Goal: Information Seeking & Learning: Learn about a topic

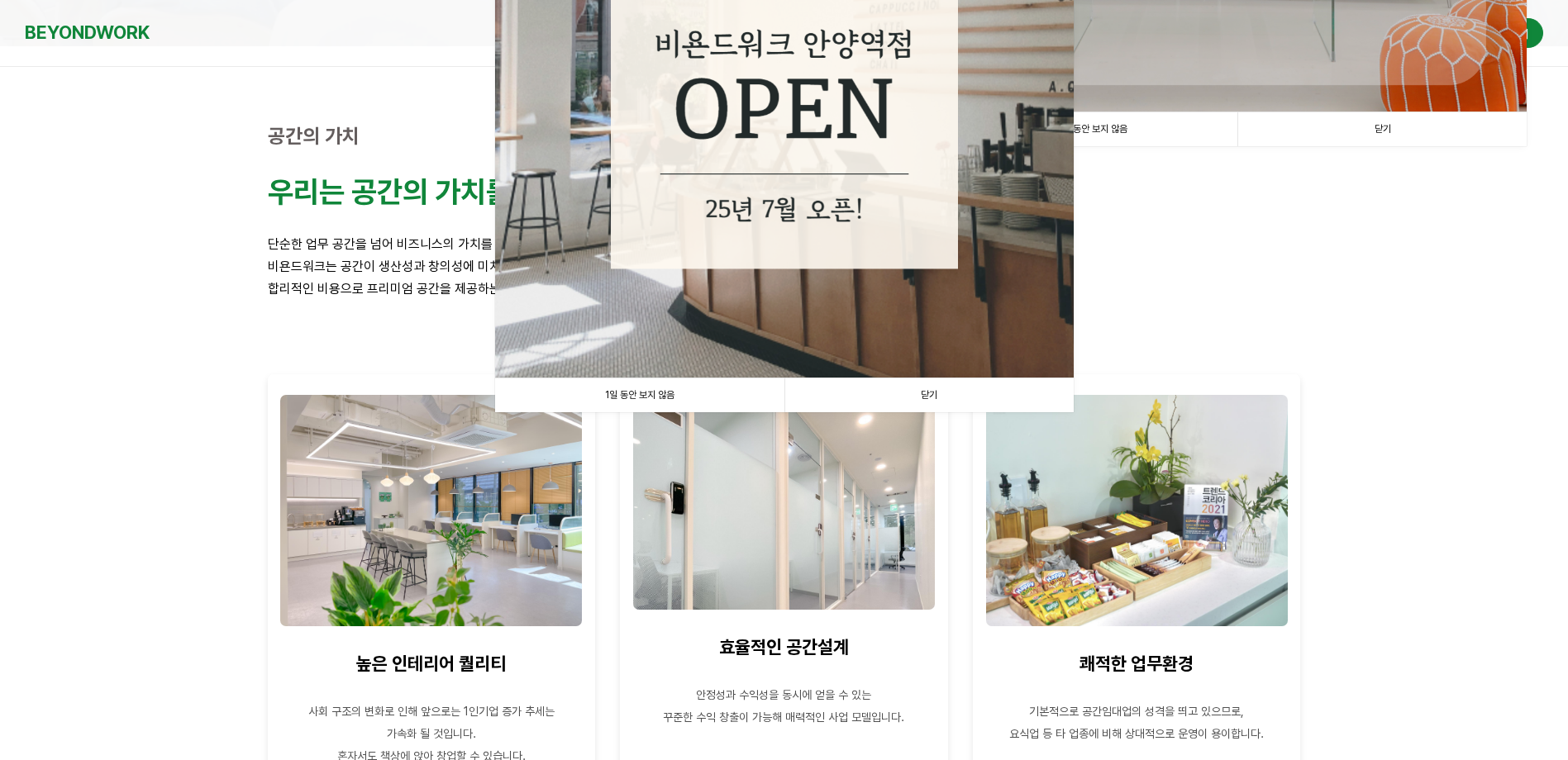
scroll to position [496, 0]
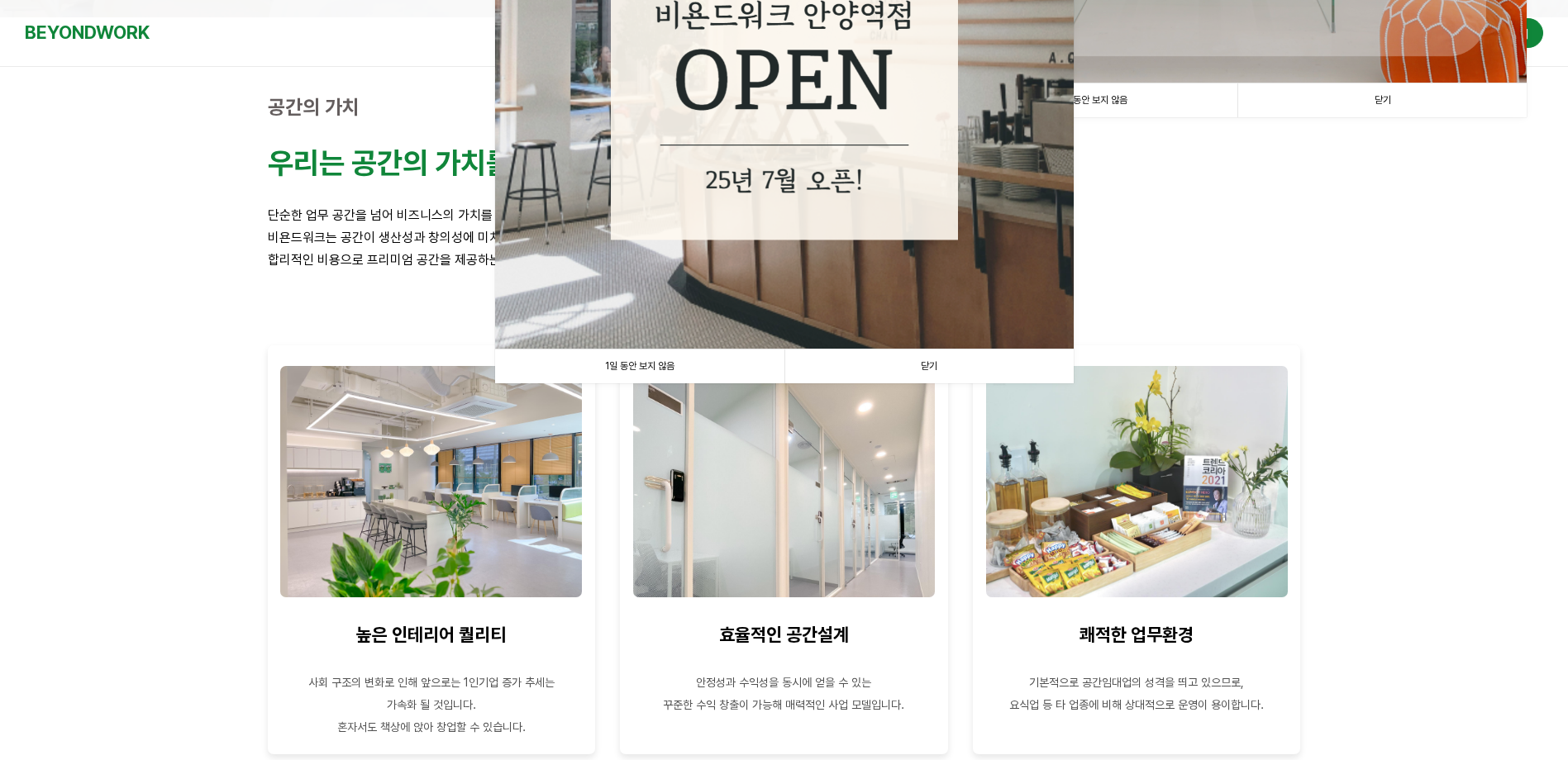
click at [695, 368] on link "1일 동안 보지 않음" at bounding box center [639, 366] width 289 height 34
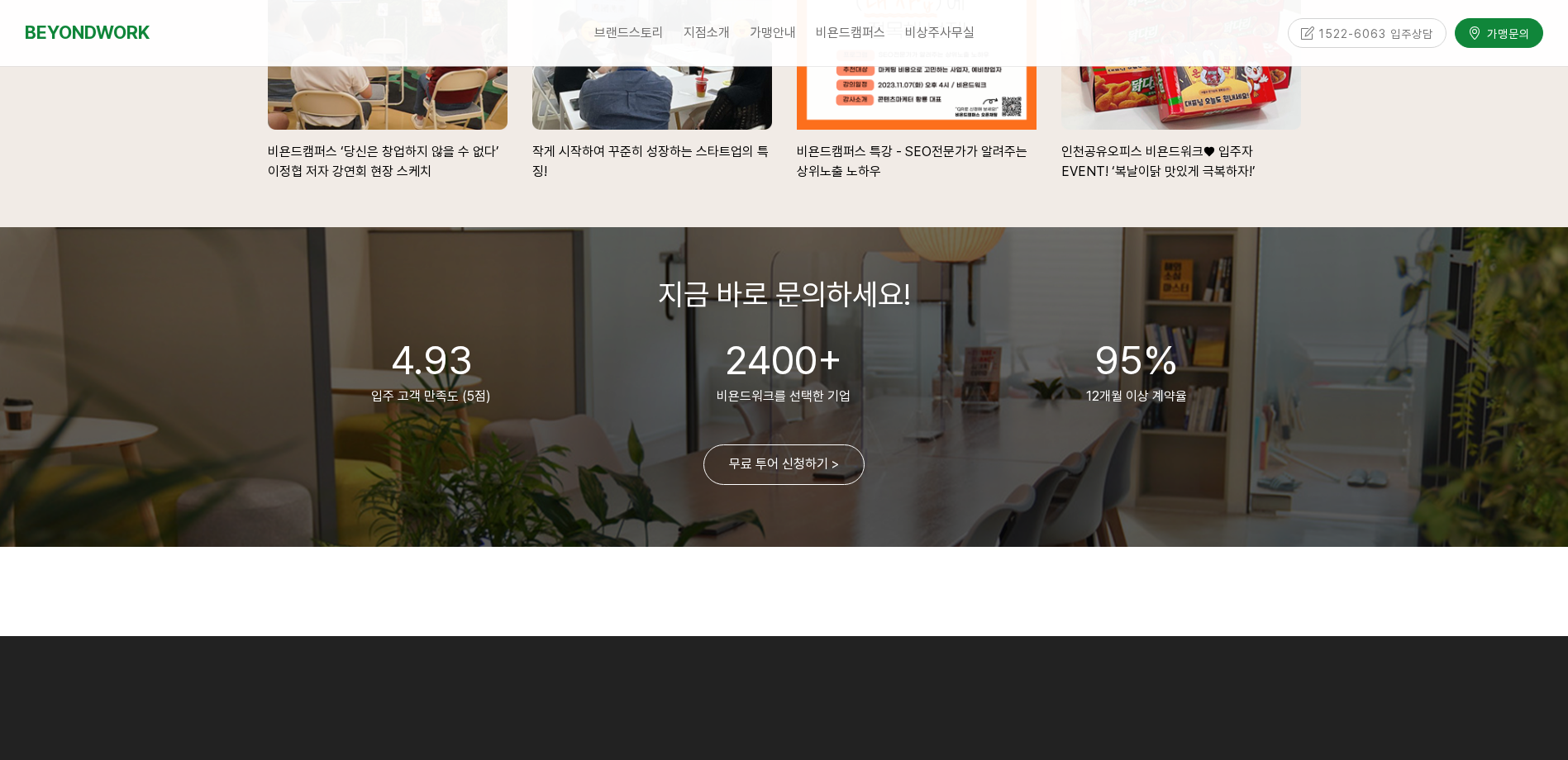
scroll to position [3718, 0]
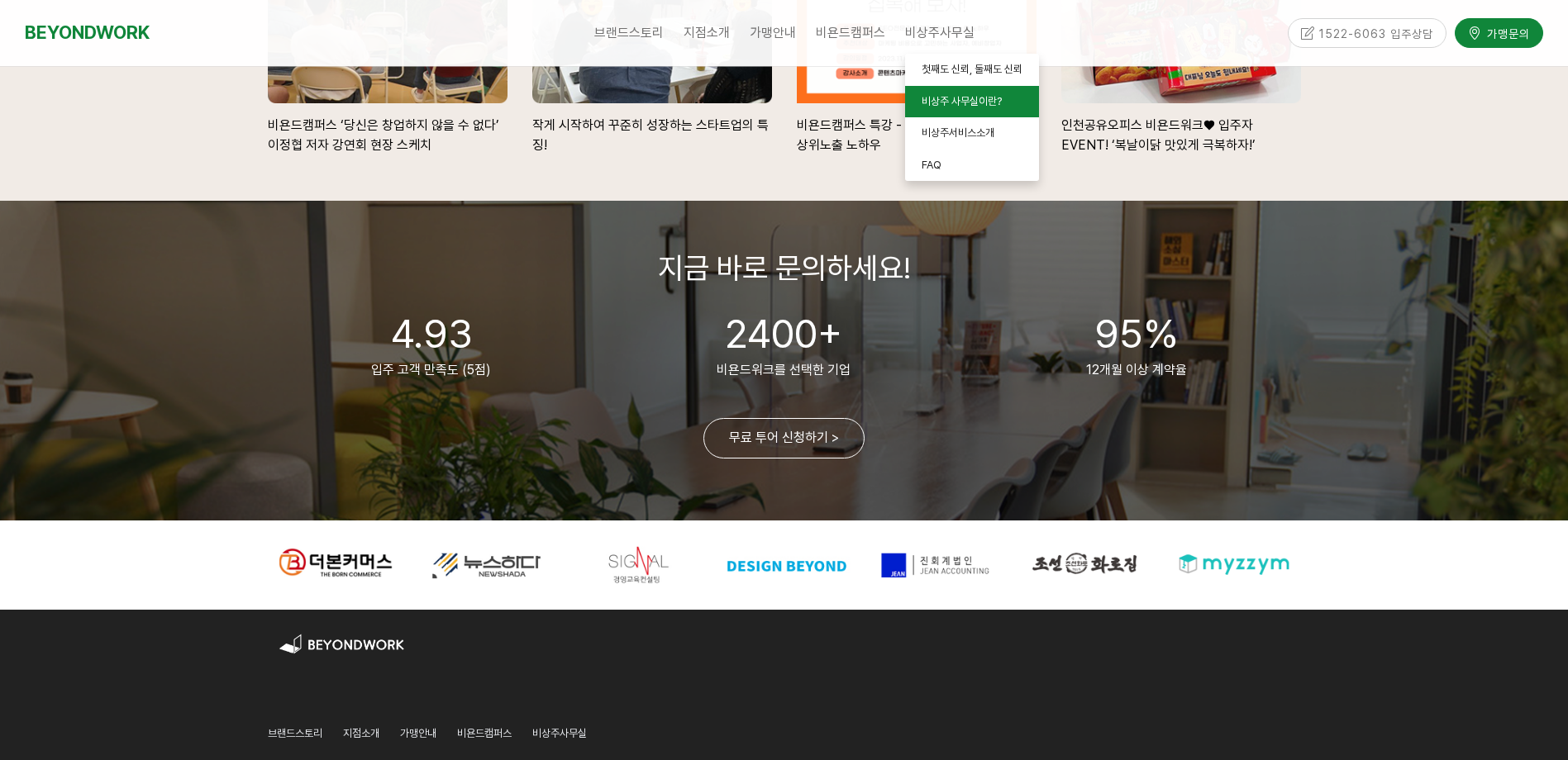
click at [934, 95] on span "비상주 사무실이란?" at bounding box center [962, 101] width 80 height 13
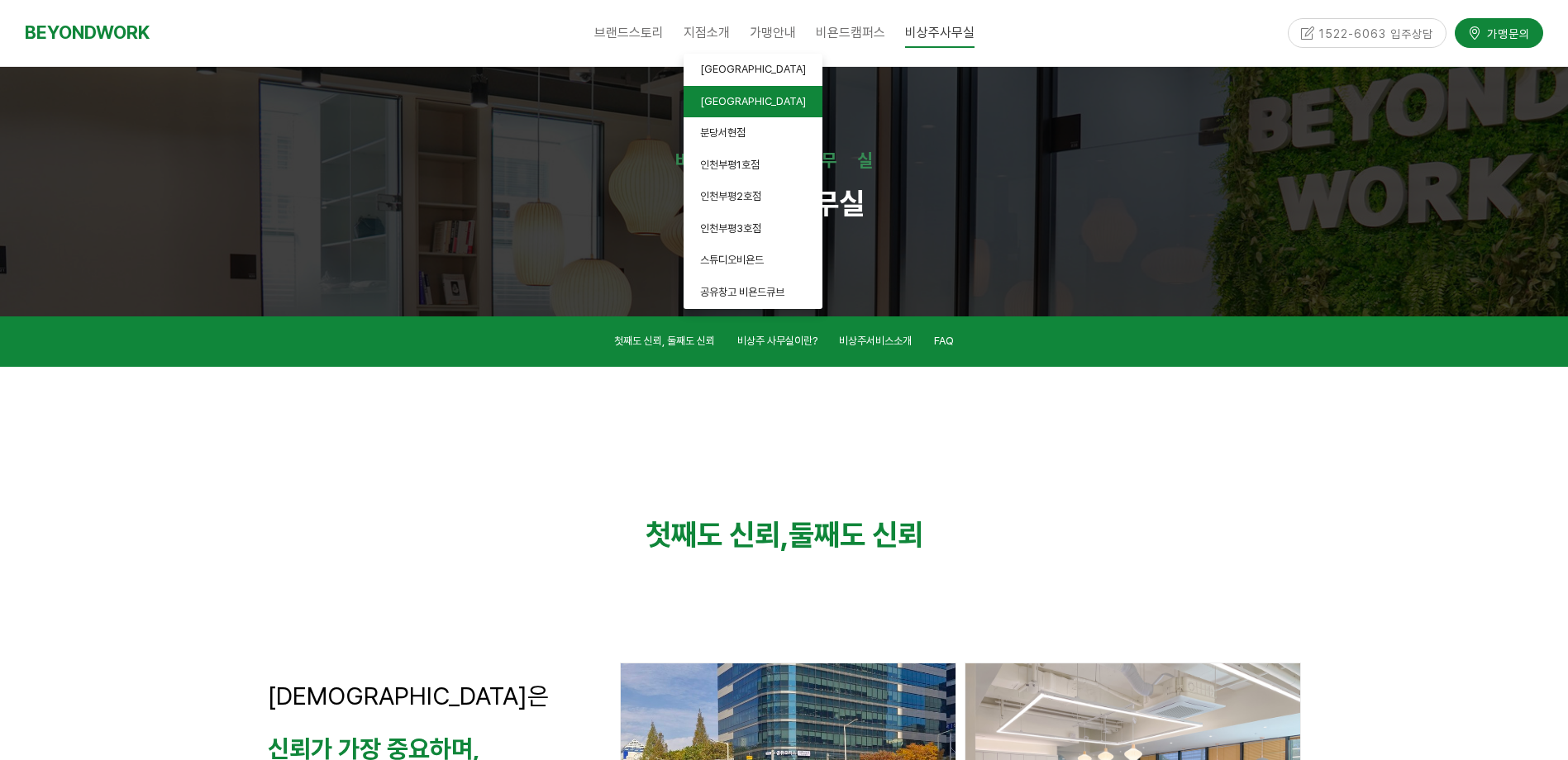
click at [716, 105] on span "[GEOGRAPHIC_DATA]" at bounding box center [753, 101] width 106 height 13
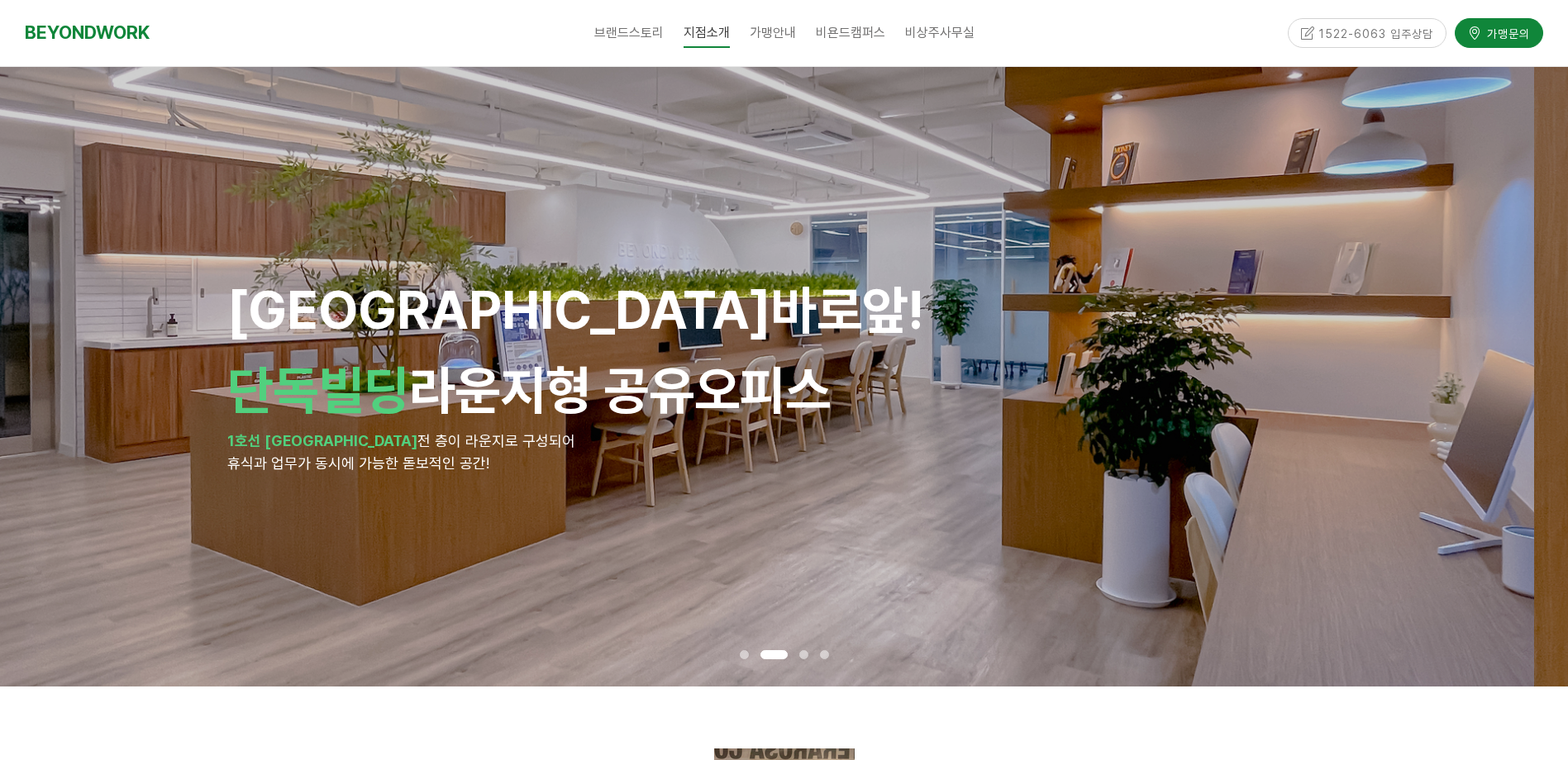
drag, startPoint x: 959, startPoint y: 445, endPoint x: 675, endPoint y: 464, distance: 284.6
click at [691, 464] on div "안양역 바로앞! 단독빌딩 라운지형 공유오피스 1호선 안양역 전 층이 라운지로 구성되어 휴식과 업무가 동시에 가능한 돋보적인 공간!" at bounding box center [750, 377] width 1047 height 197
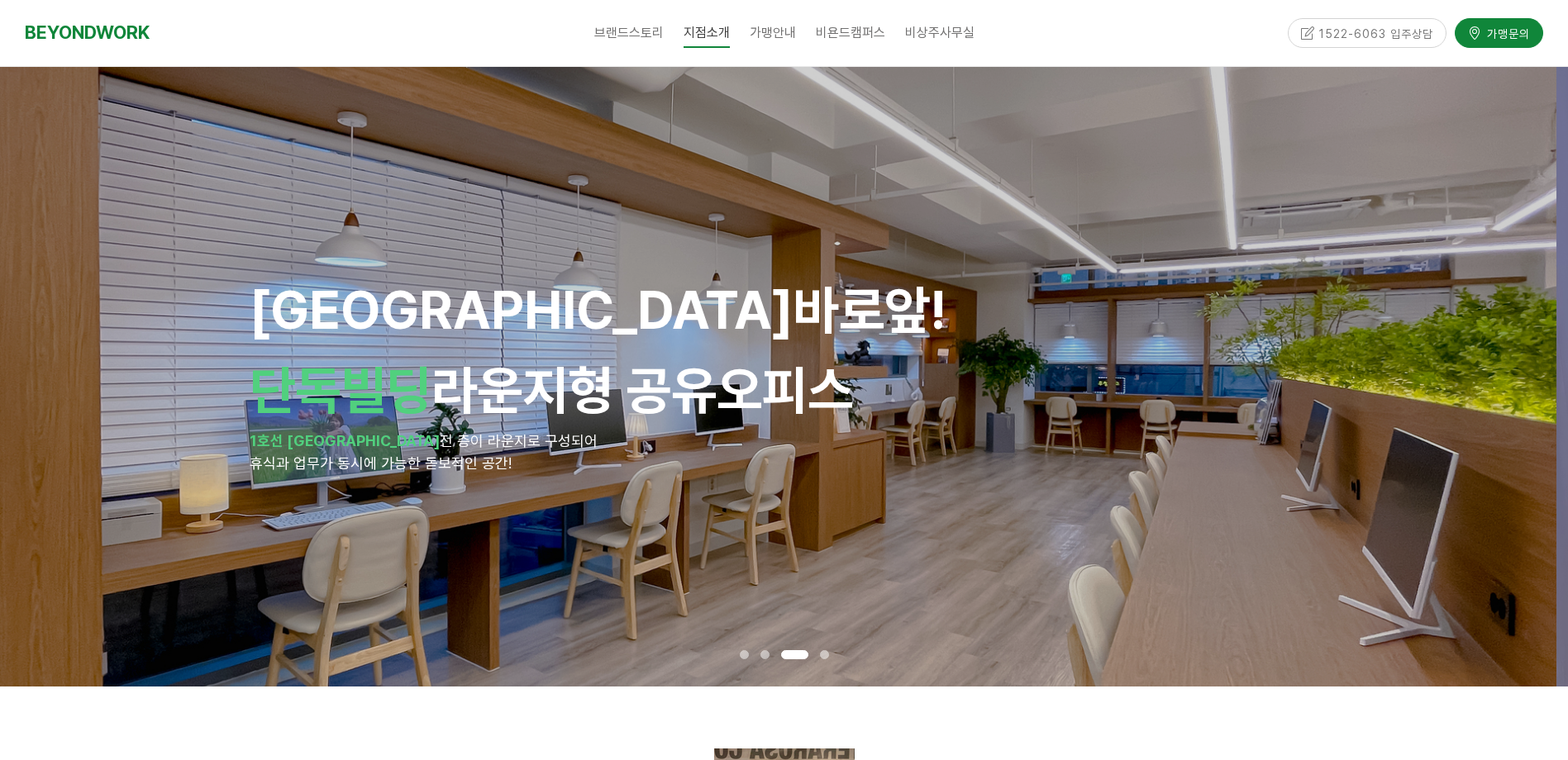
drag, startPoint x: 1014, startPoint y: 429, endPoint x: 573, endPoint y: 447, distance: 441.4
click at [579, 447] on div "안양역 바로앞! 단독빌딩 라운지형 공유오피스 1호선 안양역 전 층이 라운지로 구성되어 휴식과 업무가 동시에 가능한 돋보적인 공간!" at bounding box center [773, 377] width 1047 height 197
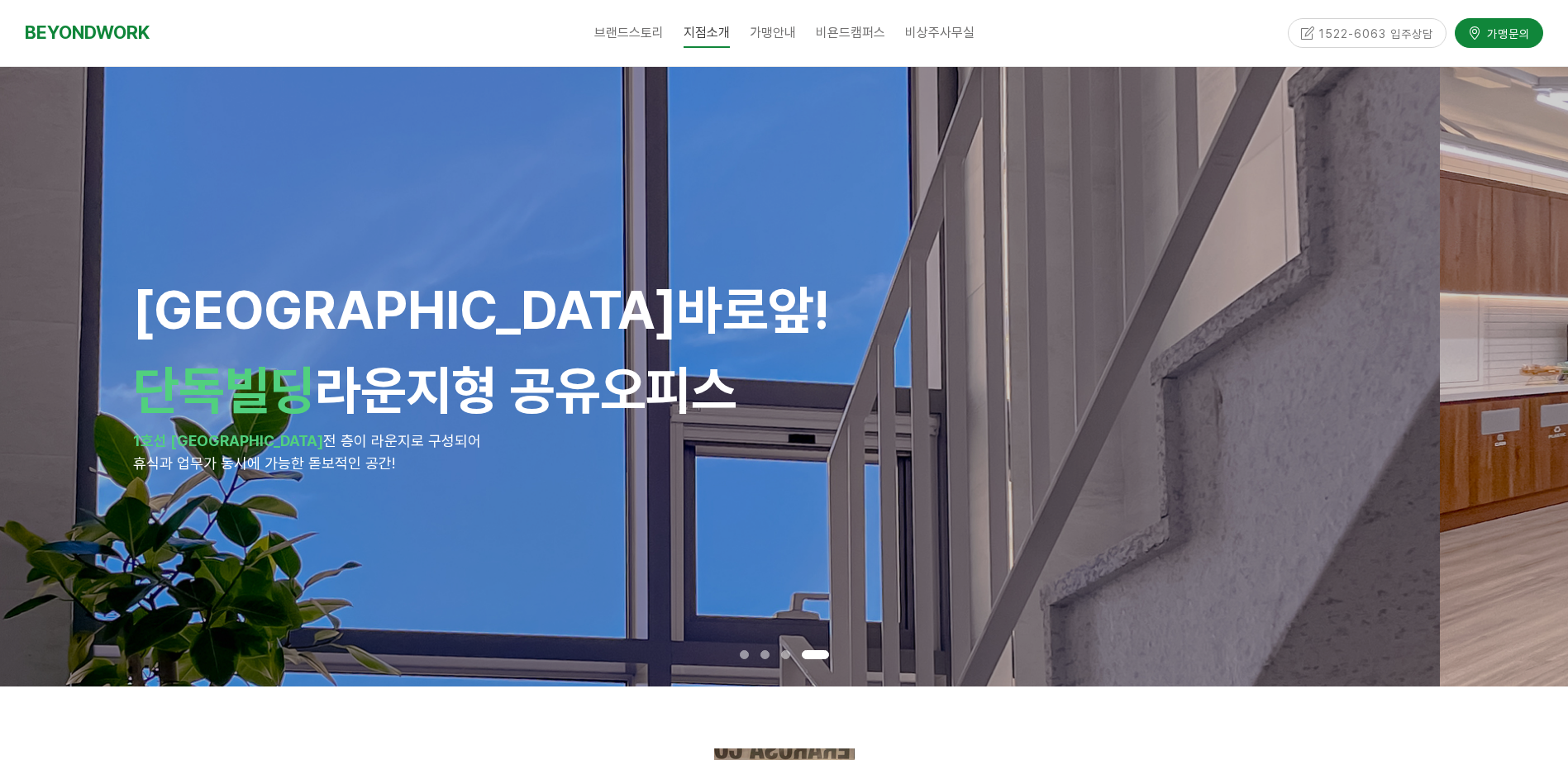
drag, startPoint x: 803, startPoint y: 436, endPoint x: 297, endPoint y: 433, distance: 506.0
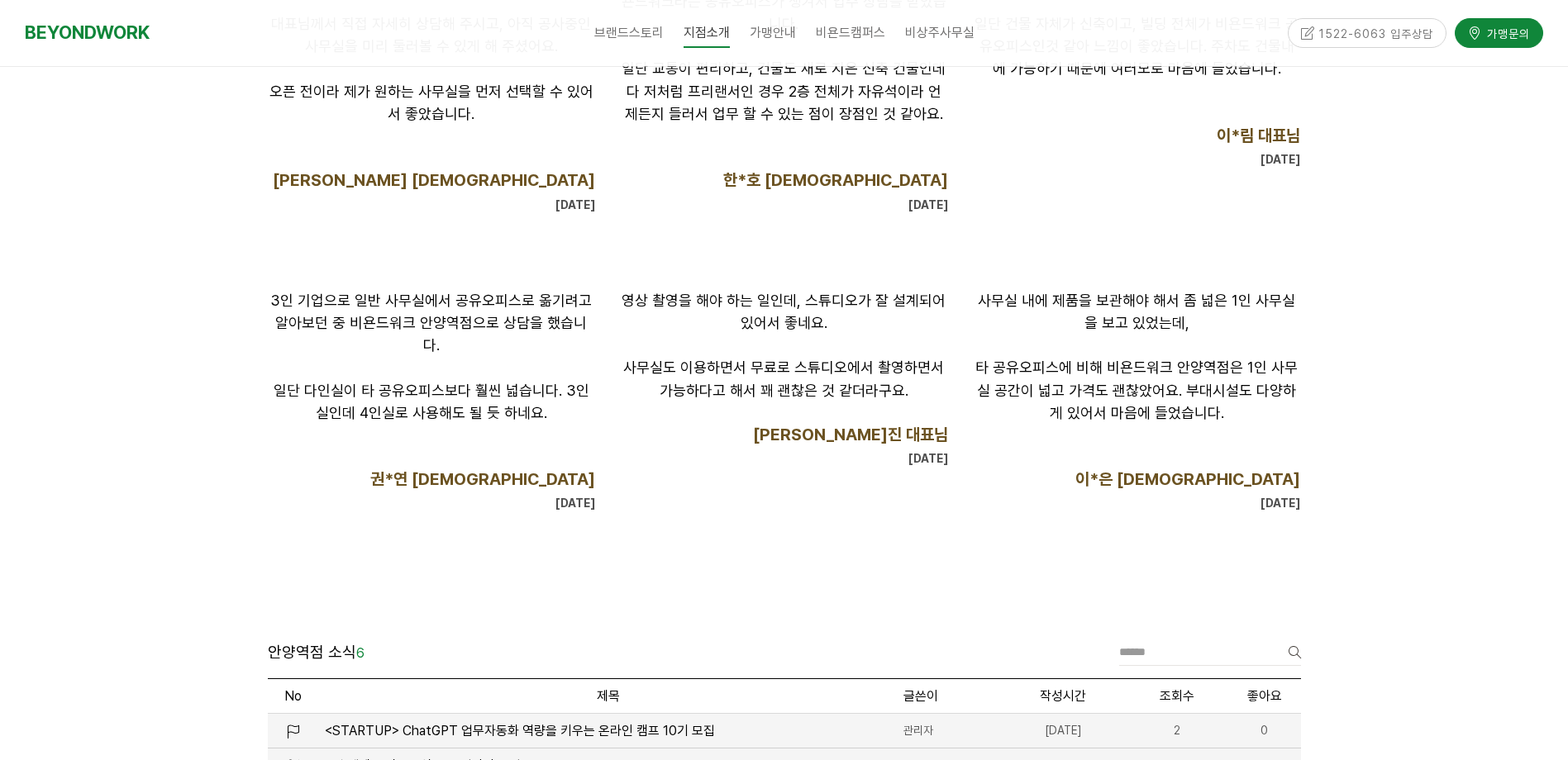
scroll to position [1156, 0]
